Goal: Information Seeking & Learning: Learn about a topic

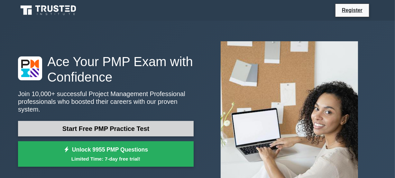
click at [67, 129] on link "Start Free PMP Practice Test" at bounding box center [106, 128] width 176 height 15
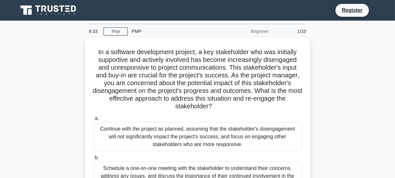
click at [257, 32] on div "Beginner" at bounding box center [244, 31] width 56 height 13
click at [259, 32] on div "Beginner" at bounding box center [244, 31] width 56 height 13
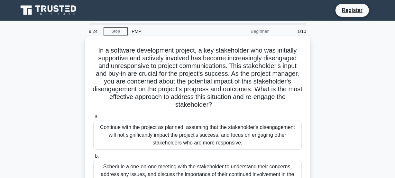
click at [307, 173] on div "In a software development project, a key stakeholder who was initially supporti…" at bounding box center [198, 152] width 220 height 227
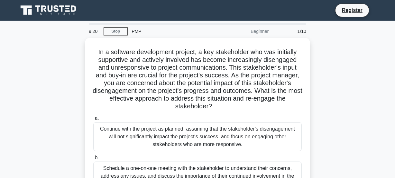
drag, startPoint x: 307, startPoint y: 173, endPoint x: 341, endPoint y: 151, distance: 40.5
drag, startPoint x: 341, startPoint y: 151, endPoint x: 227, endPoint y: 8, distance: 183.4
click at [227, 8] on div "Register" at bounding box center [231, 11] width 292 height 14
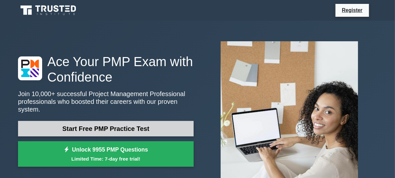
drag, startPoint x: 144, startPoint y: 116, endPoint x: 141, endPoint y: 125, distance: 9.5
click at [141, 125] on link "Start Free PMP Practice Test" at bounding box center [106, 128] width 176 height 15
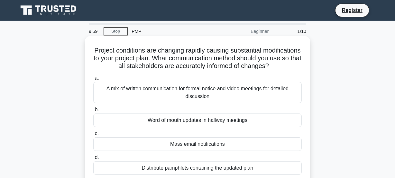
drag, startPoint x: 0, startPoint y: 0, endPoint x: 141, endPoint y: 125, distance: 188.1
click at [141, 125] on div "Word of mouth updates in hallway meetings" at bounding box center [197, 120] width 209 height 14
click at [93, 112] on input "b. Word of mouth updates in hallway meetings" at bounding box center [93, 110] width 0 height 4
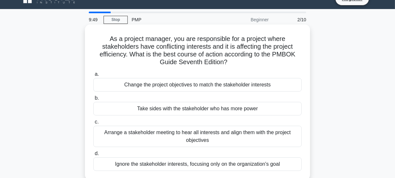
scroll to position [23, 0]
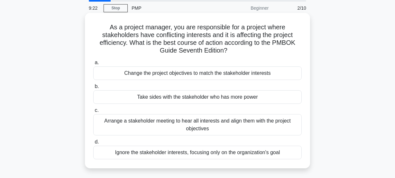
click at [137, 151] on div "Ignore the stakeholder interests, focusing only on the organization's goal" at bounding box center [197, 152] width 209 height 14
click at [93, 144] on input "d. Ignore the stakeholder interests, focusing only on the organization's goal" at bounding box center [93, 142] width 0 height 4
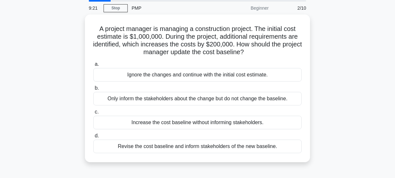
scroll to position [0, 0]
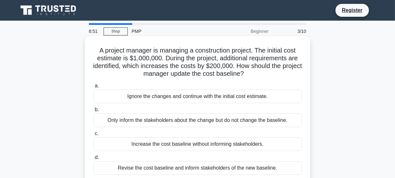
click at [260, 166] on div "Revise the cost baseline and inform stakeholders of the new baseline." at bounding box center [197, 168] width 209 height 14
click at [93, 159] on input "d. Revise the cost baseline and inform stakeholders of the new baseline." at bounding box center [93, 157] width 0 height 4
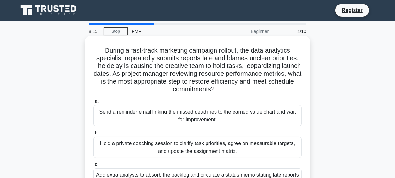
click at [222, 113] on div "Send a reminder email linking the missed deadlines to the earned value chart an…" at bounding box center [197, 115] width 209 height 21
click at [93, 103] on input "a. Send a reminder email linking the missed deadlines to the earned value chart…" at bounding box center [93, 101] width 0 height 4
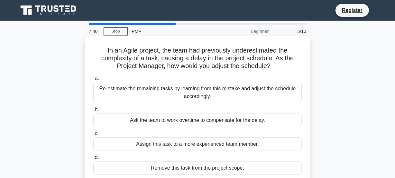
click at [210, 166] on div "Remove this task from the project scope." at bounding box center [197, 168] width 209 height 14
click at [93, 159] on input "d. Remove this task from the project scope." at bounding box center [93, 157] width 0 height 4
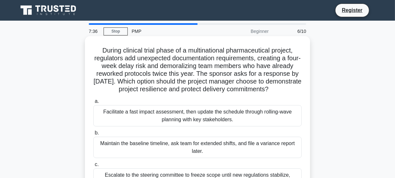
click at [201, 158] on div "Maintain the baseline timeline, ask team for extended shifts, and file a varian…" at bounding box center [197, 146] width 209 height 21
click at [93, 135] on input "b. Maintain the baseline timeline, ask team for extended shifts, and file a var…" at bounding box center [93, 133] width 0 height 4
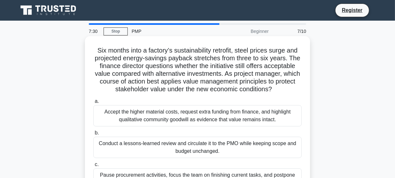
click at [196, 152] on div "Conduct a lessons-learned review and circulate it to the PMO while keeping scop…" at bounding box center [197, 146] width 209 height 21
click at [93, 135] on input "b. Conduct a lessons-learned review and circulate it to the PMO while keeping s…" at bounding box center [93, 133] width 0 height 4
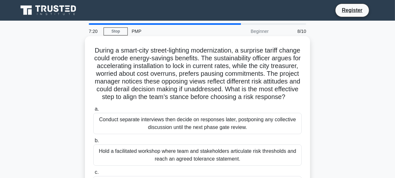
click at [189, 133] on div "Conduct separate interviews then decide on responses later, postponing any coll…" at bounding box center [197, 123] width 209 height 21
click at [93, 111] on input "a. Conduct separate interviews then decide on responses later, postponing any c…" at bounding box center [93, 109] width 0 height 4
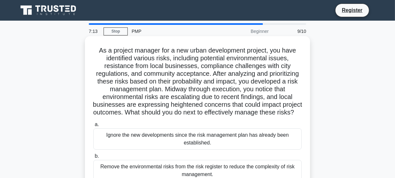
click at [182, 172] on div "Remove the environmental risks from the risk register to reduce the complexity …" at bounding box center [197, 170] width 209 height 21
click at [93, 158] on input "b. Remove the environmental risks from the risk register to reduce the complexi…" at bounding box center [93, 156] width 0 height 4
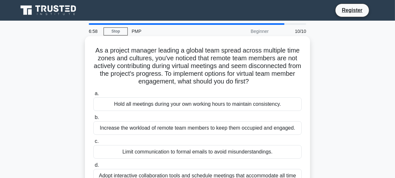
click at [165, 126] on div "Increase the workload of remote team members to keep them occupied and engaged." at bounding box center [197, 128] width 209 height 14
click at [93, 119] on input "b. Increase the workload of remote team members to keep them occupied and engag…" at bounding box center [93, 117] width 0 height 4
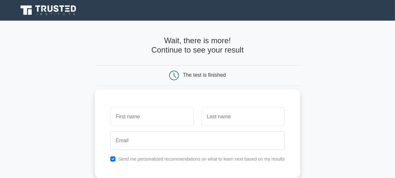
click at [161, 161] on label "Send me personalized recommendations on what to learn next based on my results" at bounding box center [201, 158] width 167 height 5
click at [115, 157] on input "checkbox" at bounding box center [112, 158] width 5 height 5
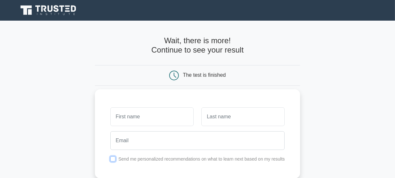
checkbox input "true"
click at [291, 176] on div "Send me personalized recommendations on what to learn next based on my results" at bounding box center [198, 133] width 206 height 89
